Goal: Check status: Check status

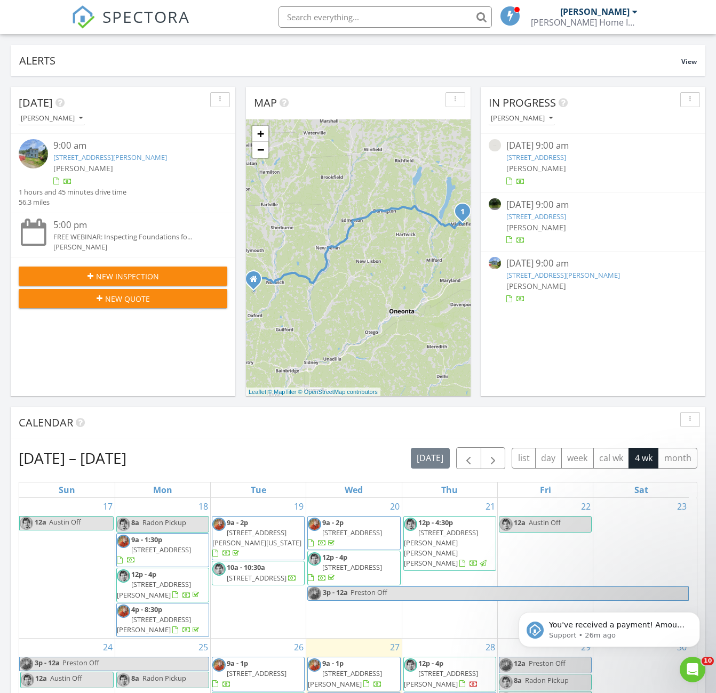
click at [652, 400] on div "Today PRESTON KINCAID 9:00 am 3680 County Hwy 35, Roseboom, NY 13450 PRESTON KI…" at bounding box center [358, 561] width 716 height 970
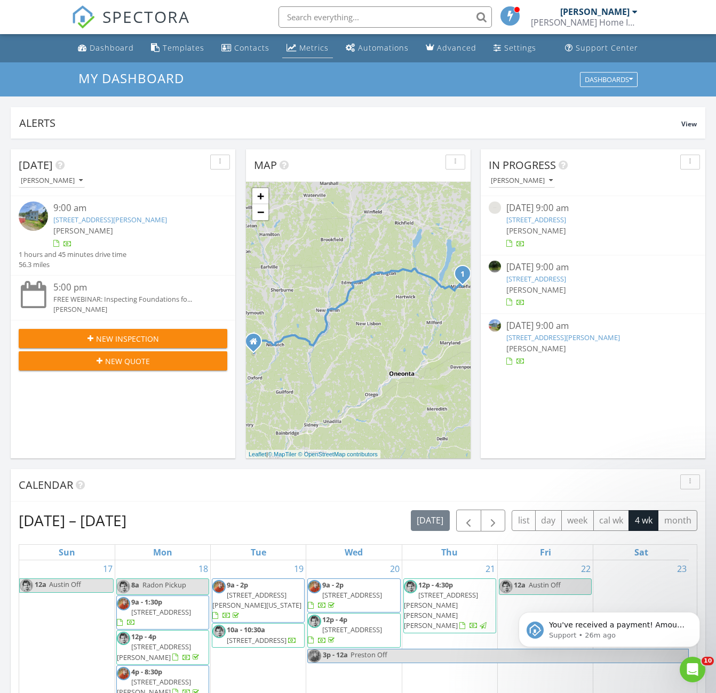
drag, startPoint x: 0, startPoint y: 0, endPoint x: 296, endPoint y: 51, distance: 300.7
click at [299, 51] on div "Metrics" at bounding box center [313, 48] width 29 height 10
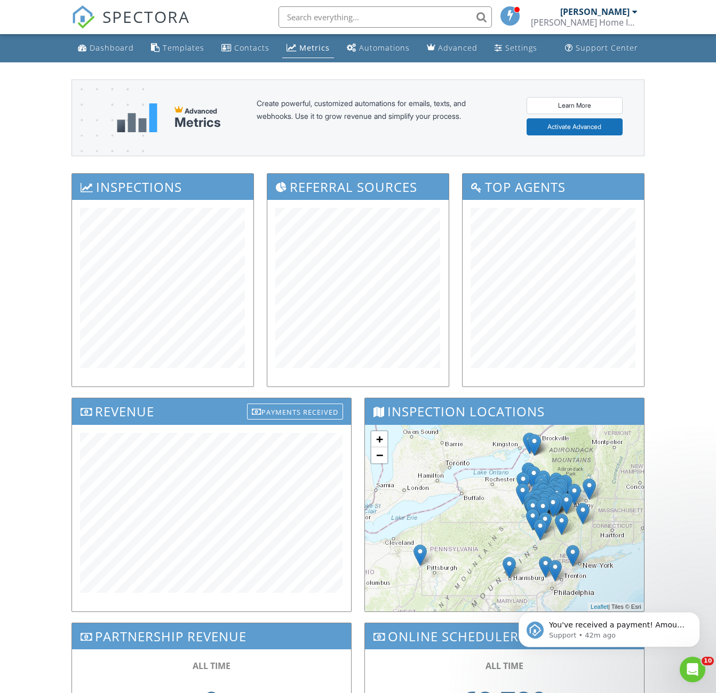
scroll to position [3, 0]
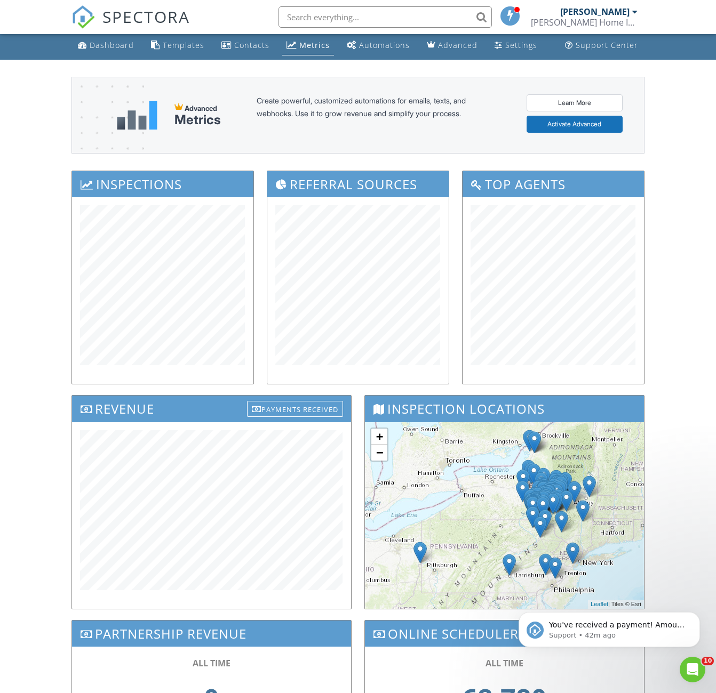
click at [628, 7] on div "[PERSON_NAME]" at bounding box center [594, 11] width 69 height 11
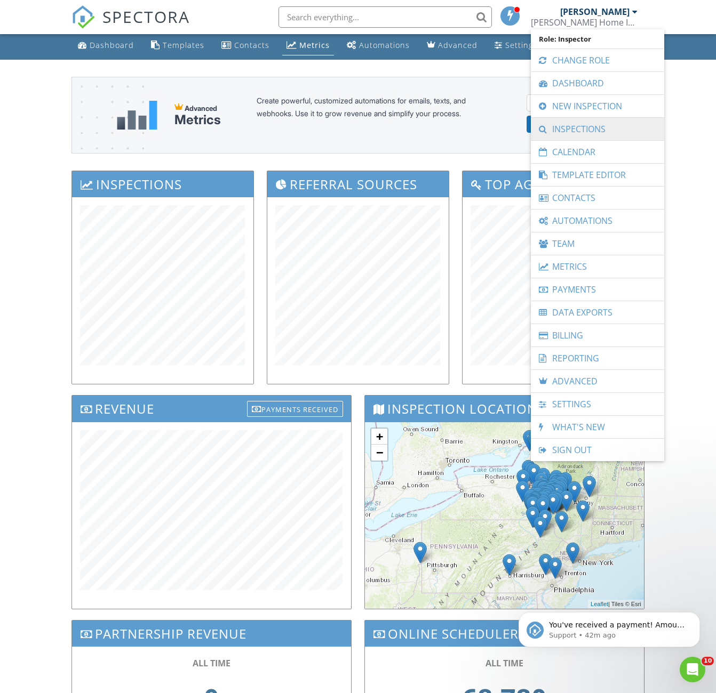
click at [586, 129] on link "Inspections" at bounding box center [597, 129] width 123 height 22
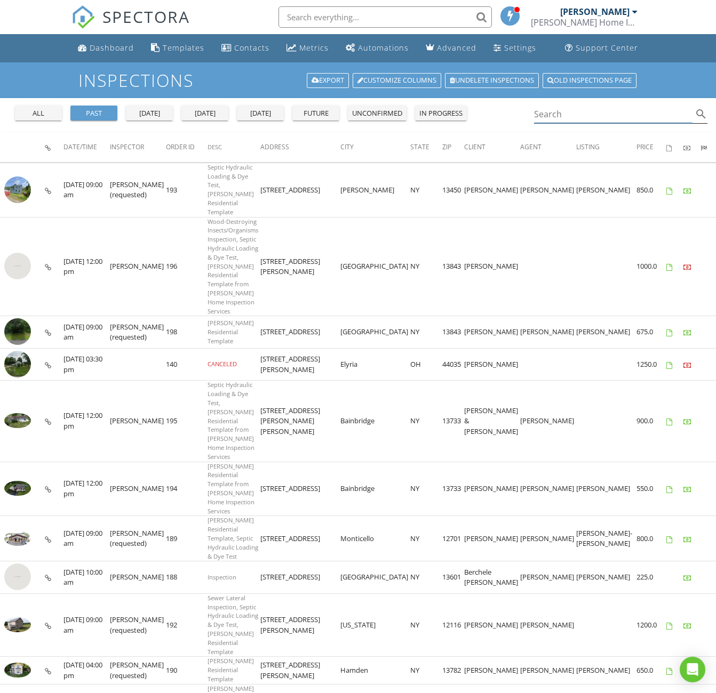
click at [592, 116] on input "Search" at bounding box center [613, 115] width 158 height 18
paste input "[PERSON_NAME]"
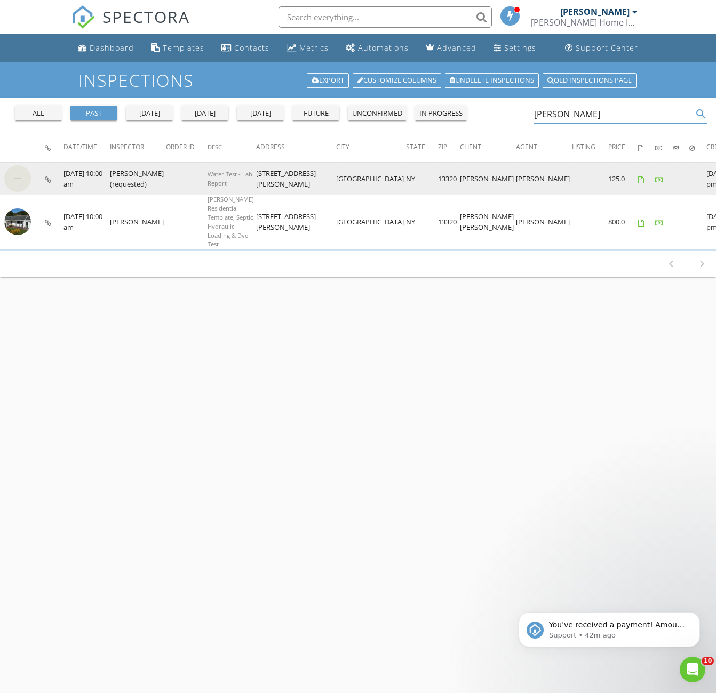
type input "[PERSON_NAME]"
drag, startPoint x: 235, startPoint y: 179, endPoint x: 286, endPoint y: 175, distance: 51.8
click at [286, 175] on td "[STREET_ADDRESS][PERSON_NAME]" at bounding box center [296, 179] width 80 height 33
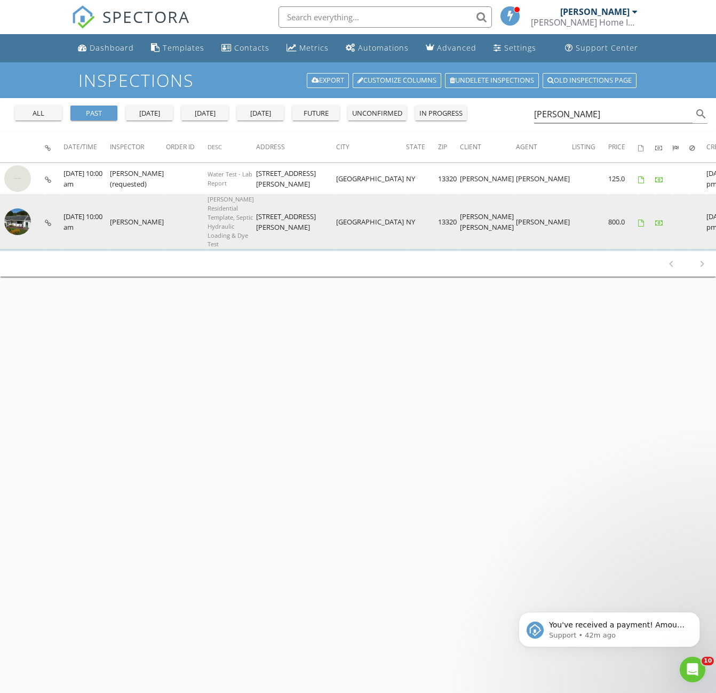
drag, startPoint x: 232, startPoint y: 228, endPoint x: 387, endPoint y: 227, distance: 154.6
click at [387, 227] on tr "check_box_outline_blank [DATE] 10:00 am [PERSON_NAME] Residential Template, Sep…" at bounding box center [403, 222] width 807 height 54
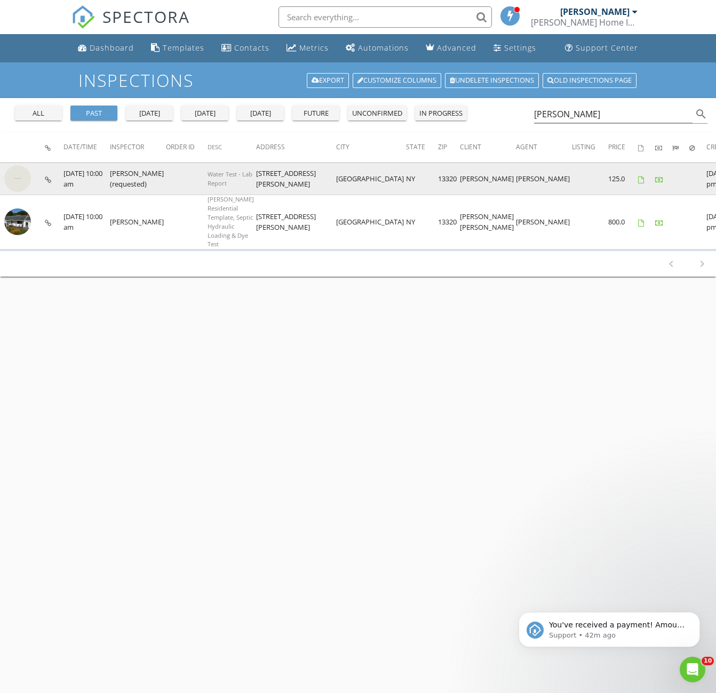
copy tr "[STREET_ADDRESS][PERSON_NAME]"
